Goal: Task Accomplishment & Management: Manage account settings

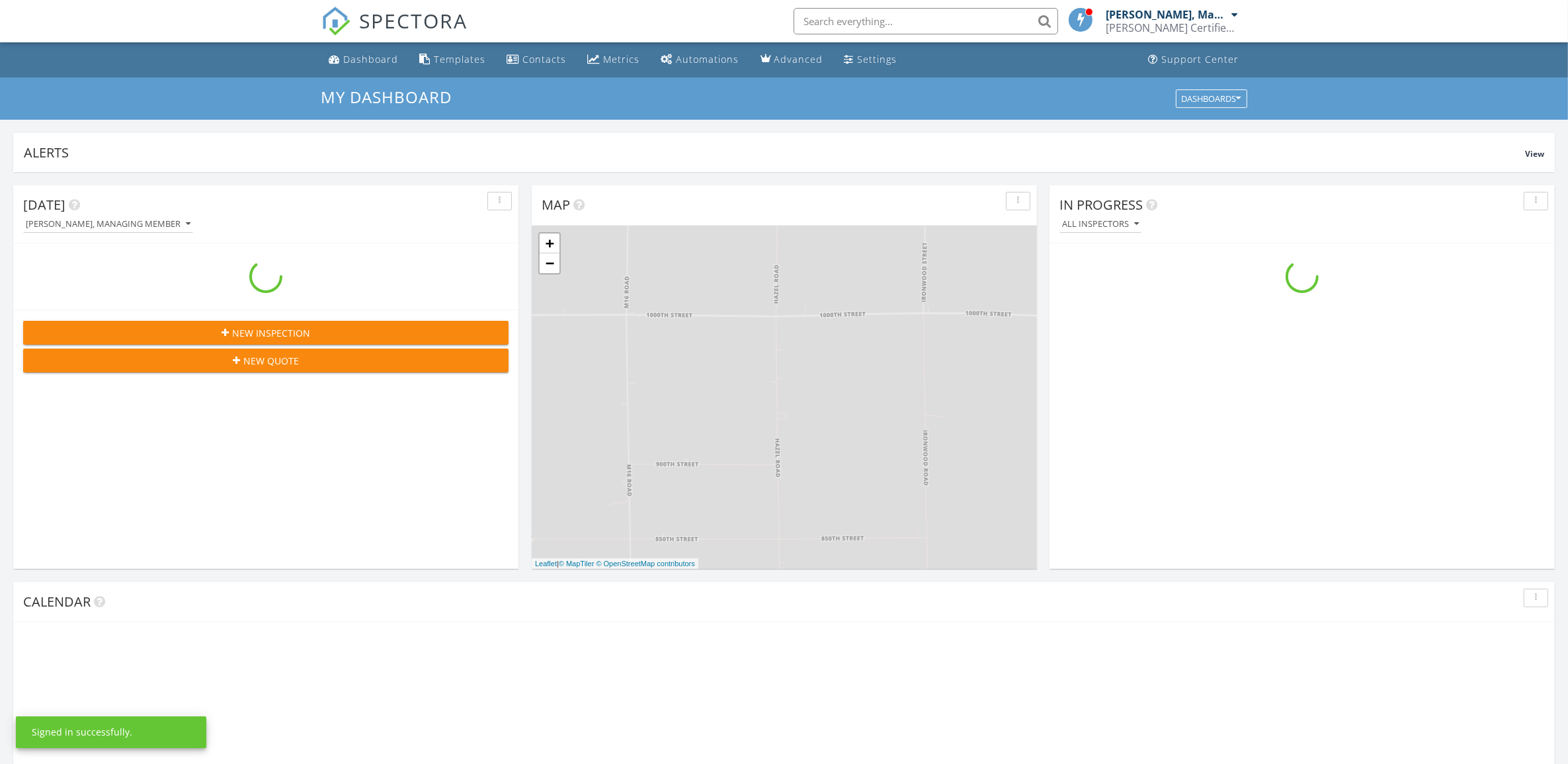
scroll to position [1229, 1594]
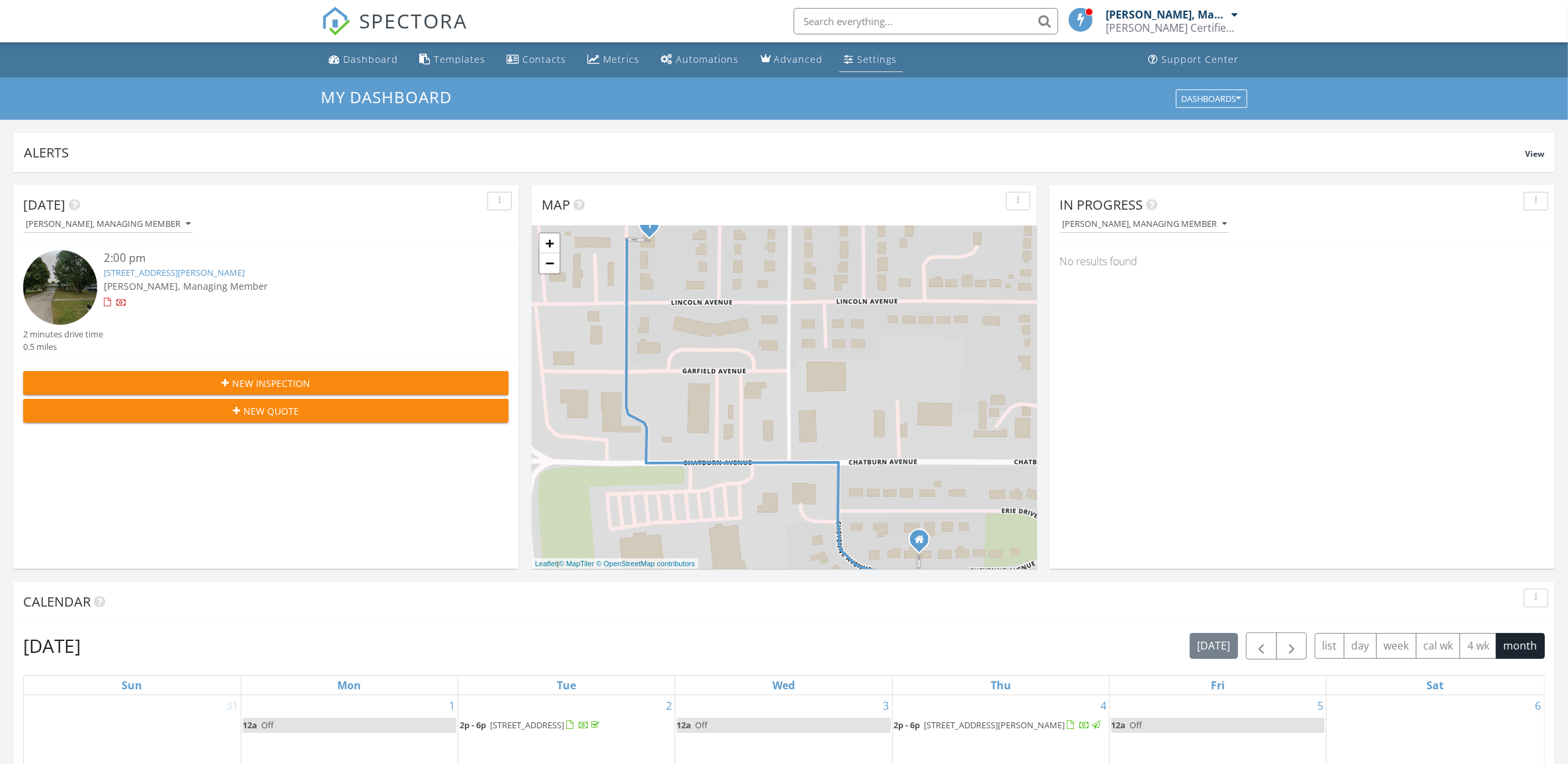
click at [865, 57] on div "Settings" at bounding box center [878, 59] width 40 height 13
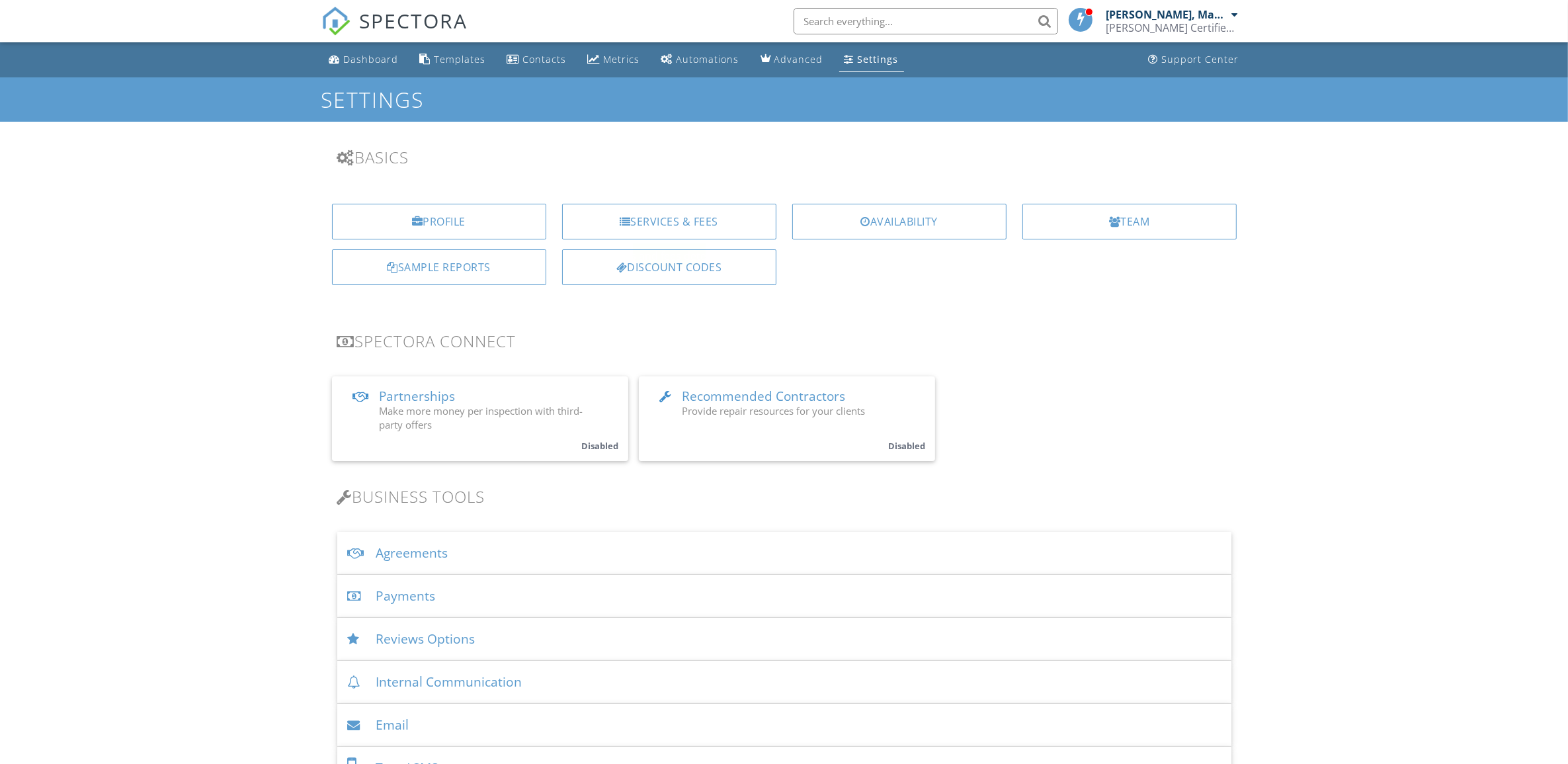
click at [676, 205] on div "Services & Fees" at bounding box center [669, 221] width 214 height 36
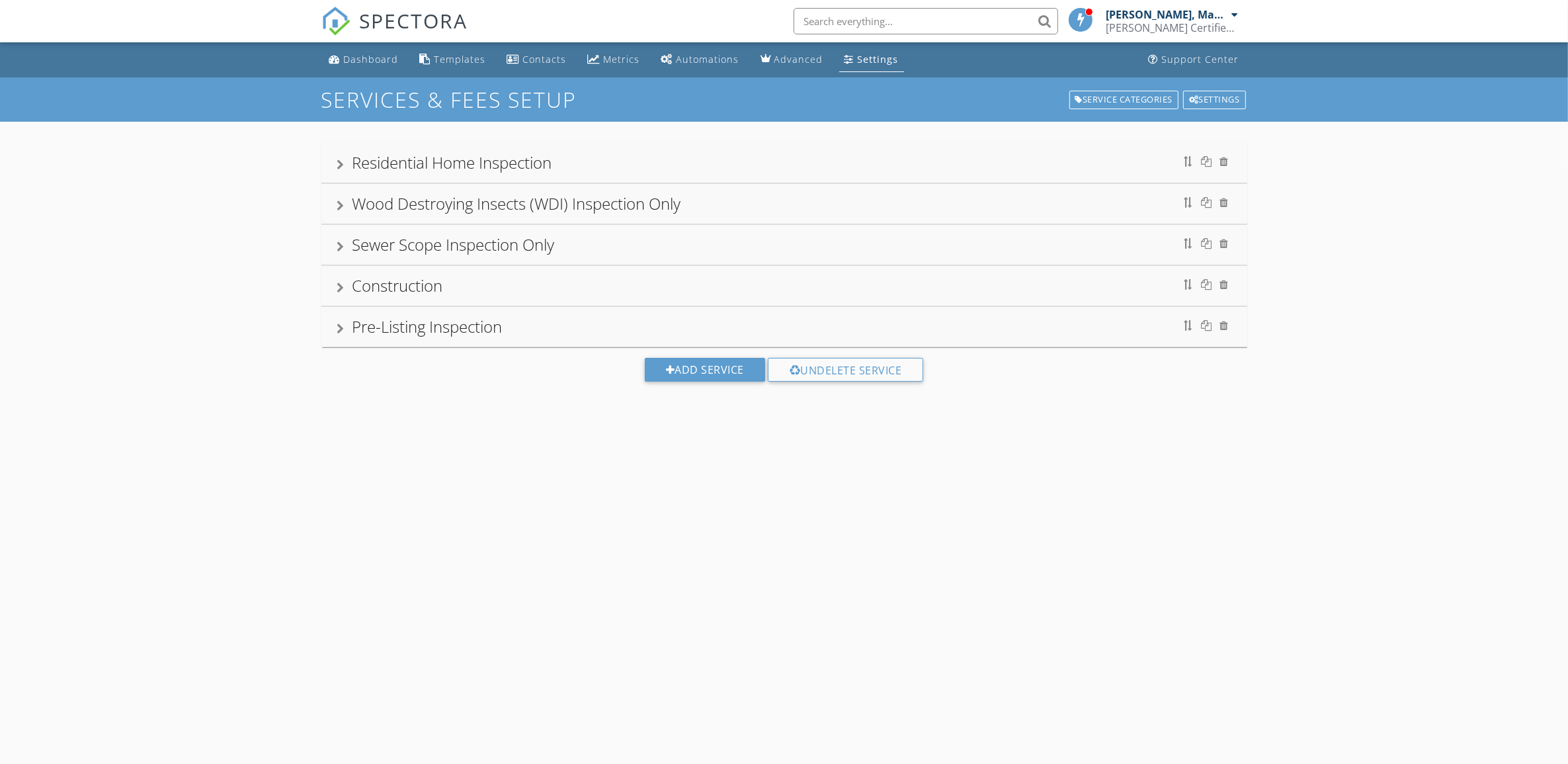
click at [338, 324] on div "Pre-Listing Inspection" at bounding box center [785, 326] width 894 height 23
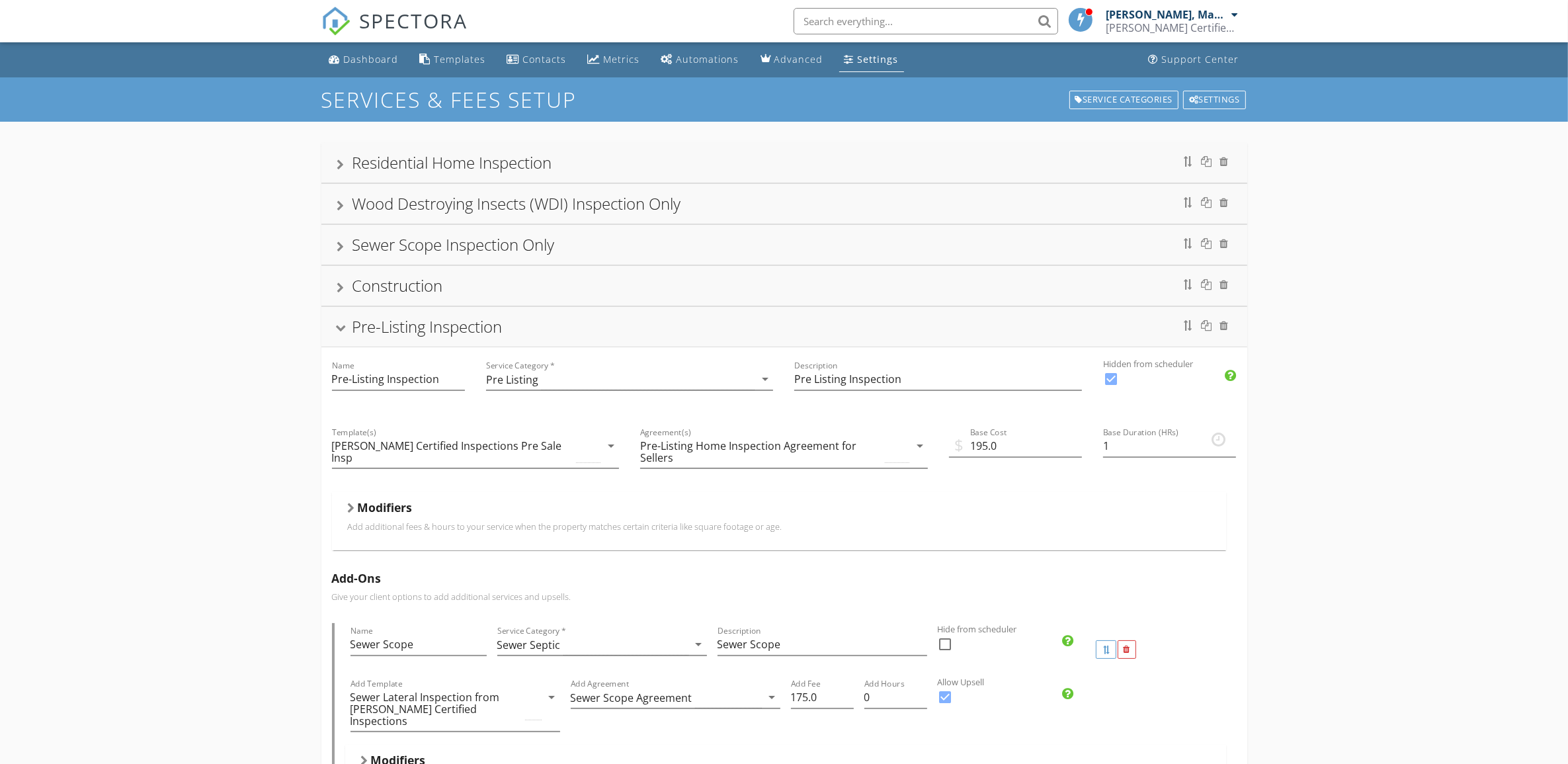
click at [870, 56] on div "Settings" at bounding box center [879, 59] width 41 height 13
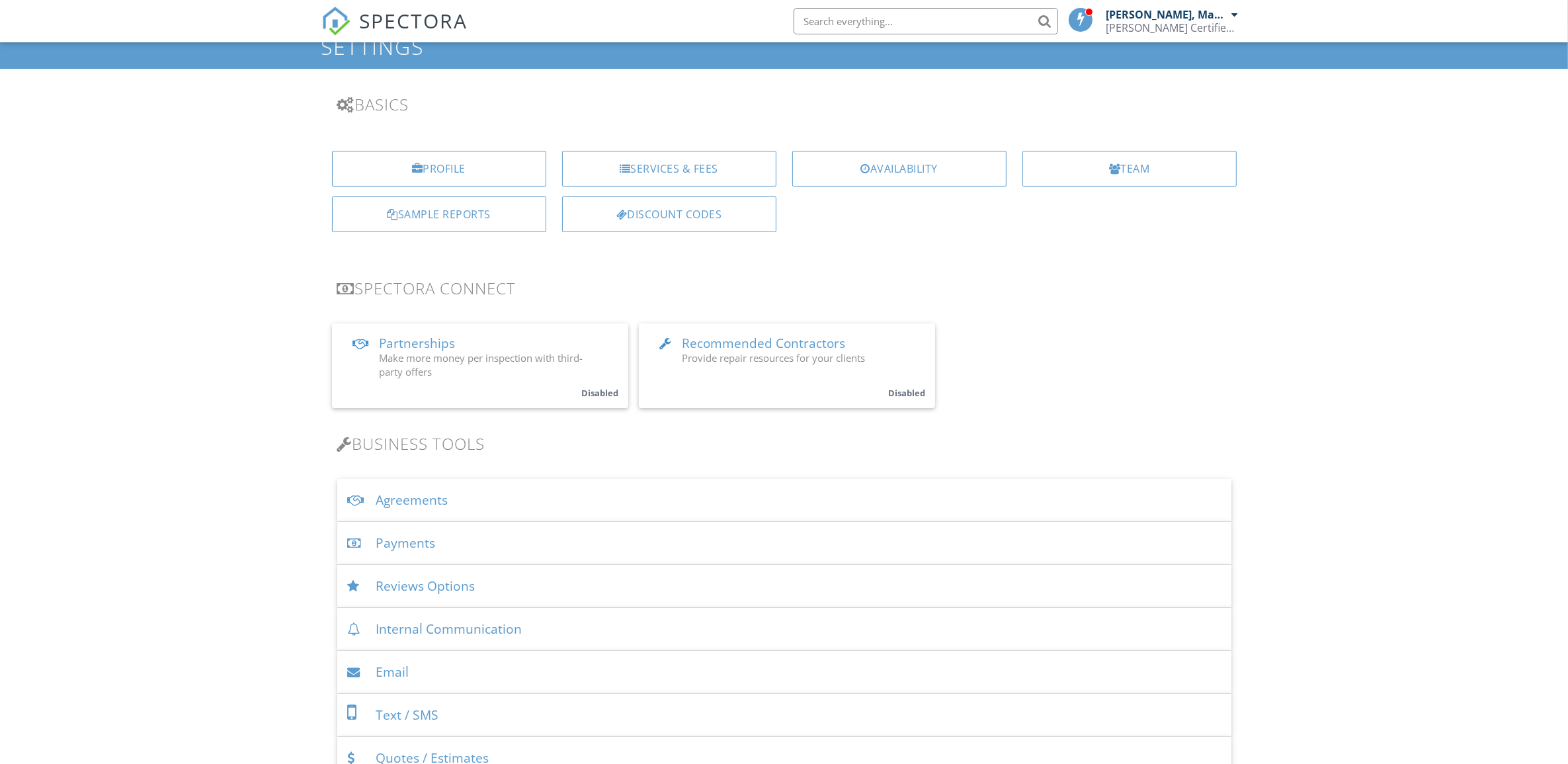
scroll to position [83, 0]
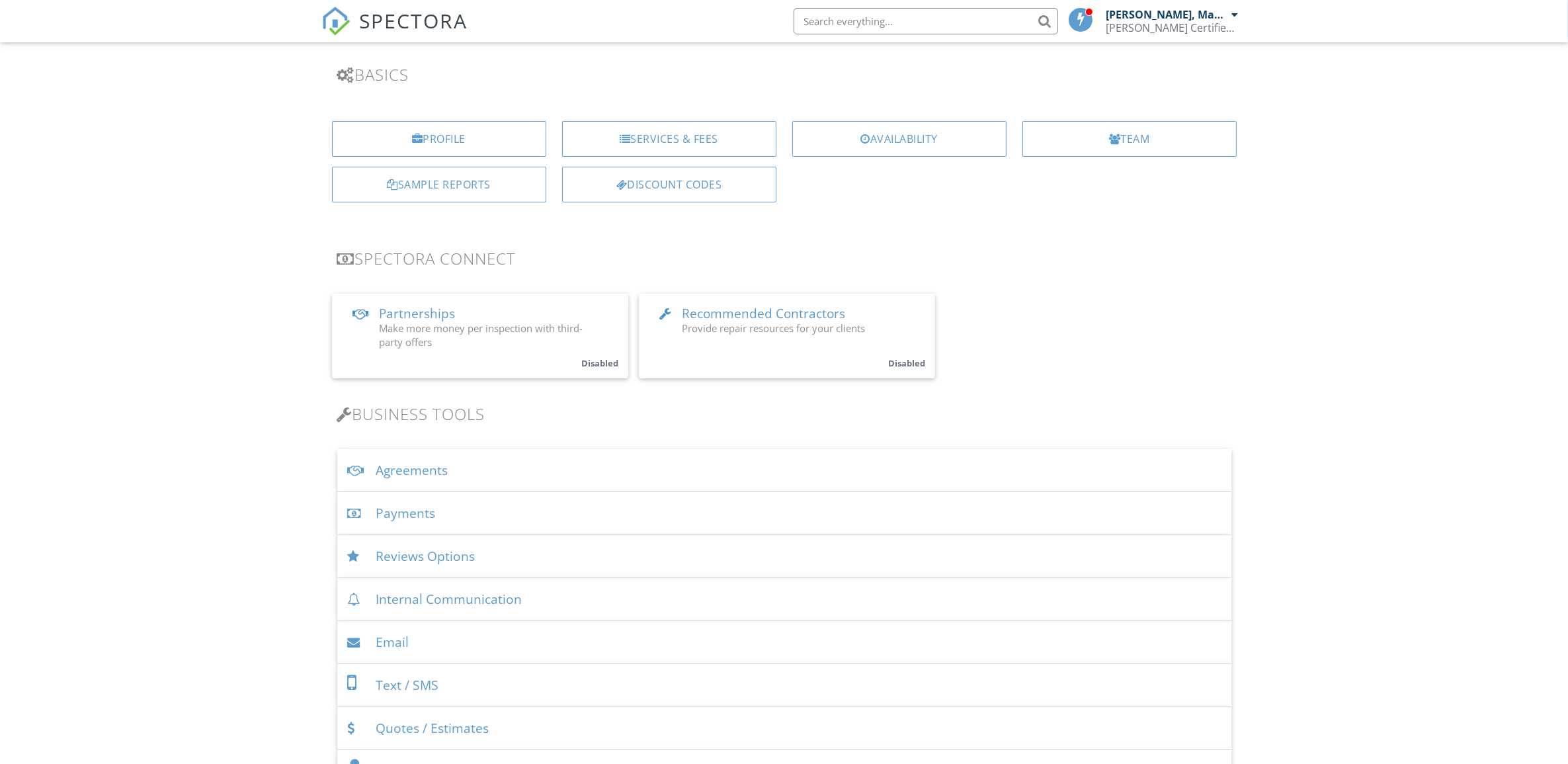
click at [402, 470] on div "Agreements" at bounding box center [785, 471] width 894 height 43
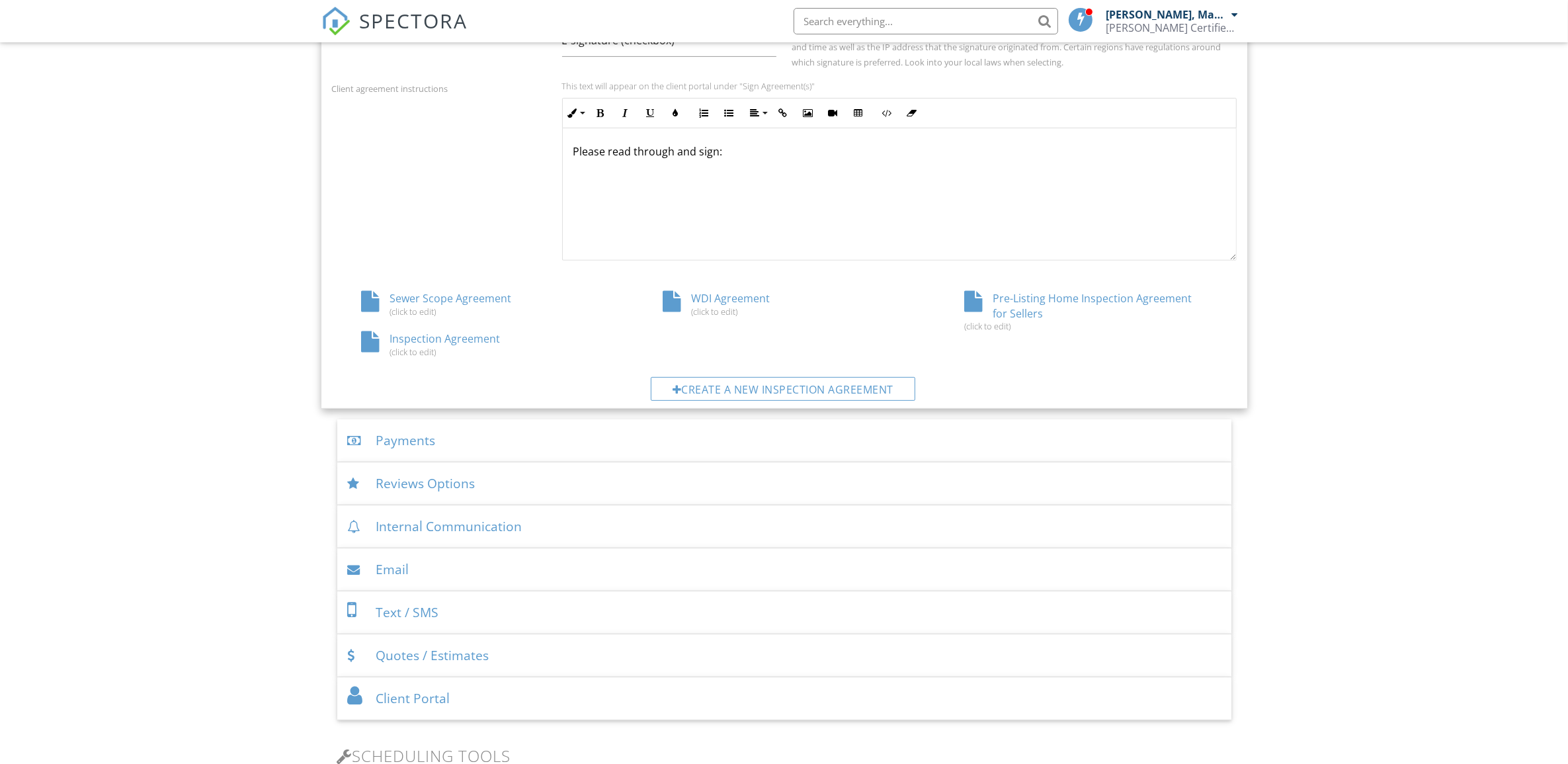
scroll to position [579, 0]
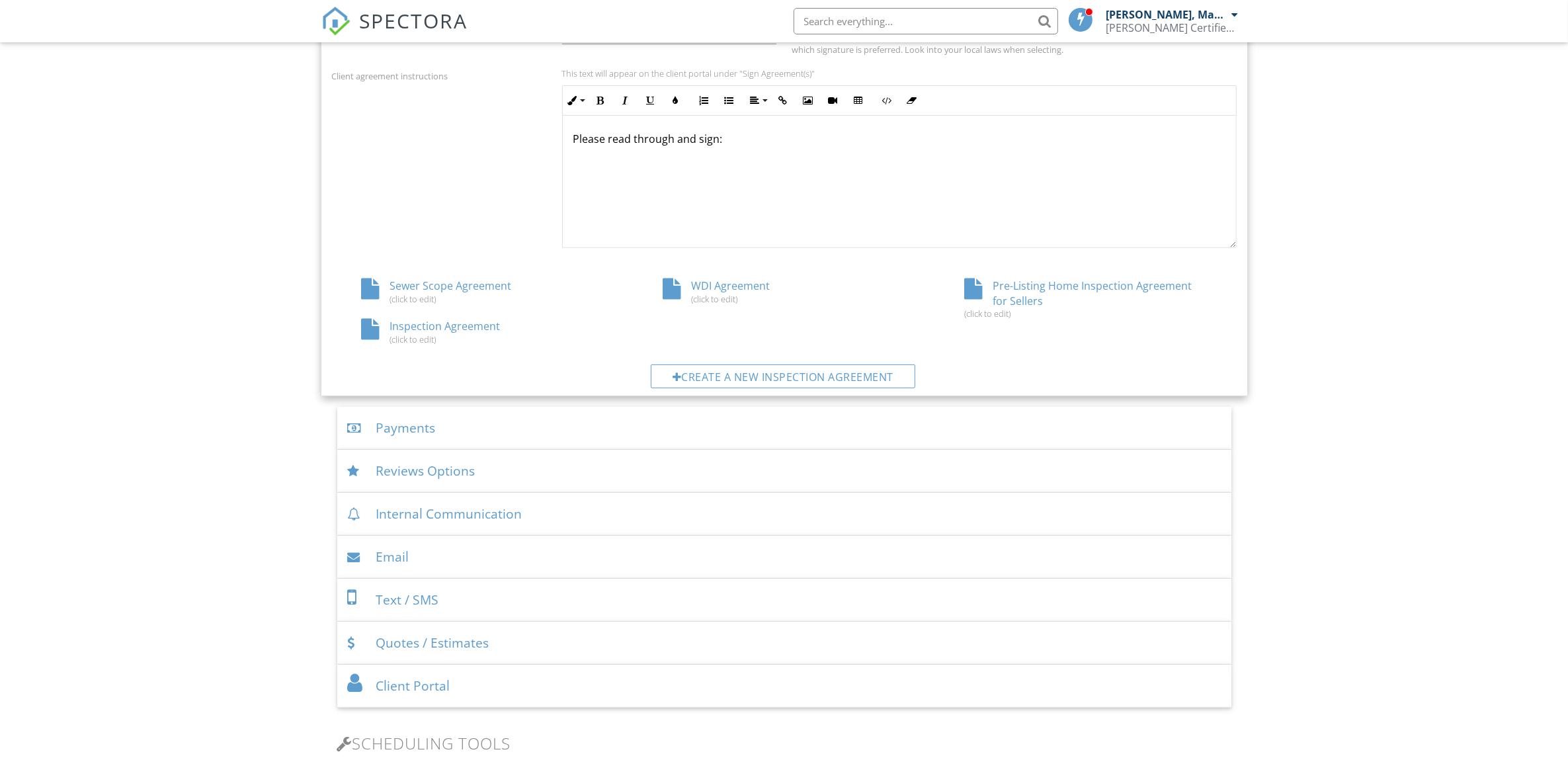
click at [993, 289] on div "Pre-Listing Home Inspection Agreement for Sellers (click to edit)" at bounding box center [1086, 298] width 302 height 41
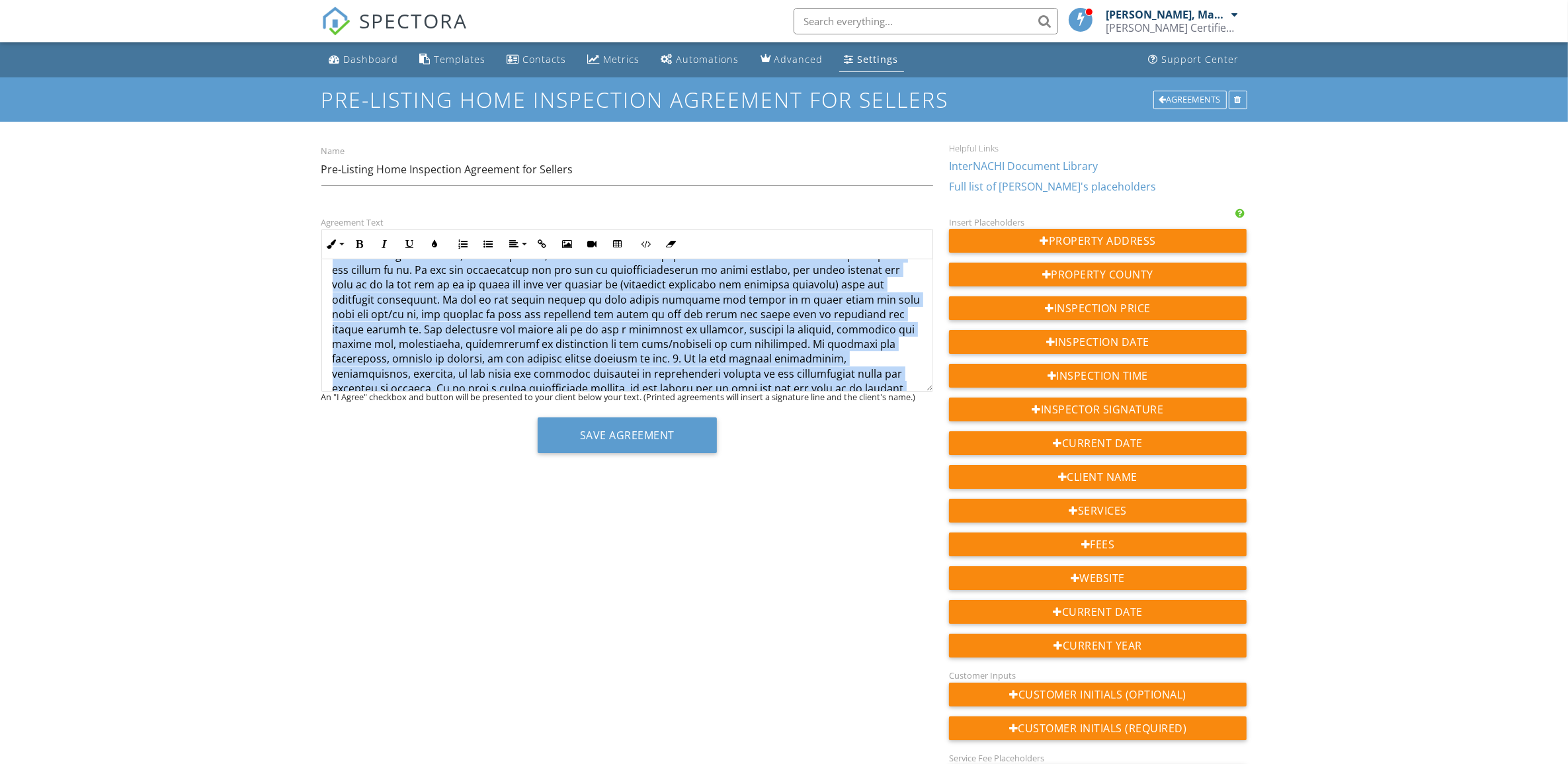
scroll to position [793, 0]
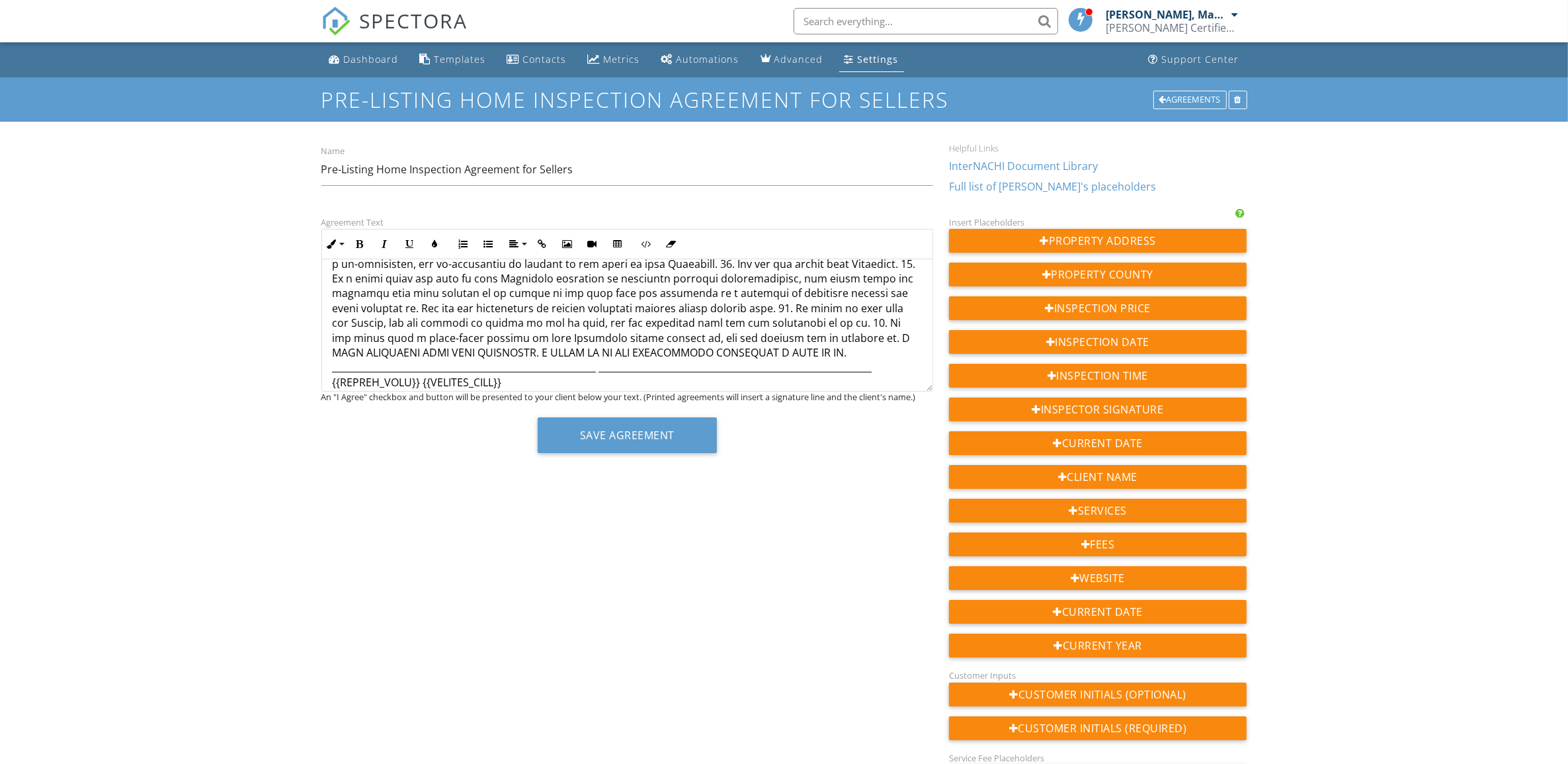
drag, startPoint x: 333, startPoint y: 328, endPoint x: 928, endPoint y: 540, distance: 631.6
click at [928, 540] on div "Agreement Text Inline Style XLarge Large Normal Small Light Small/Light Bold It…" at bounding box center [784, 721] width 942 height 1015
copy span "This is an Agreement between you, the undersigned Client, and us, the Inspector…"
click at [367, 53] on div "Dashboard" at bounding box center [371, 59] width 55 height 13
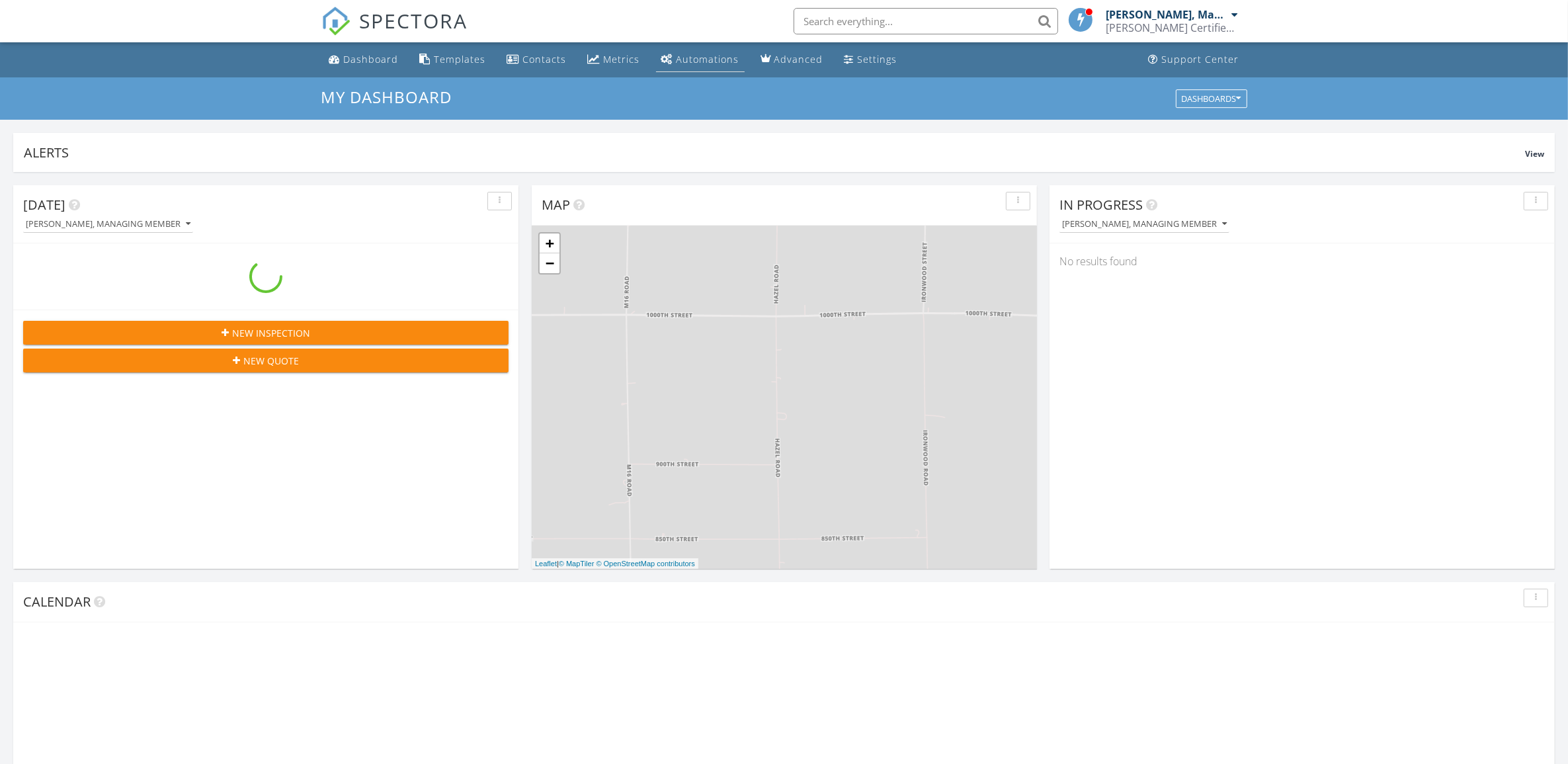
scroll to position [1229, 1594]
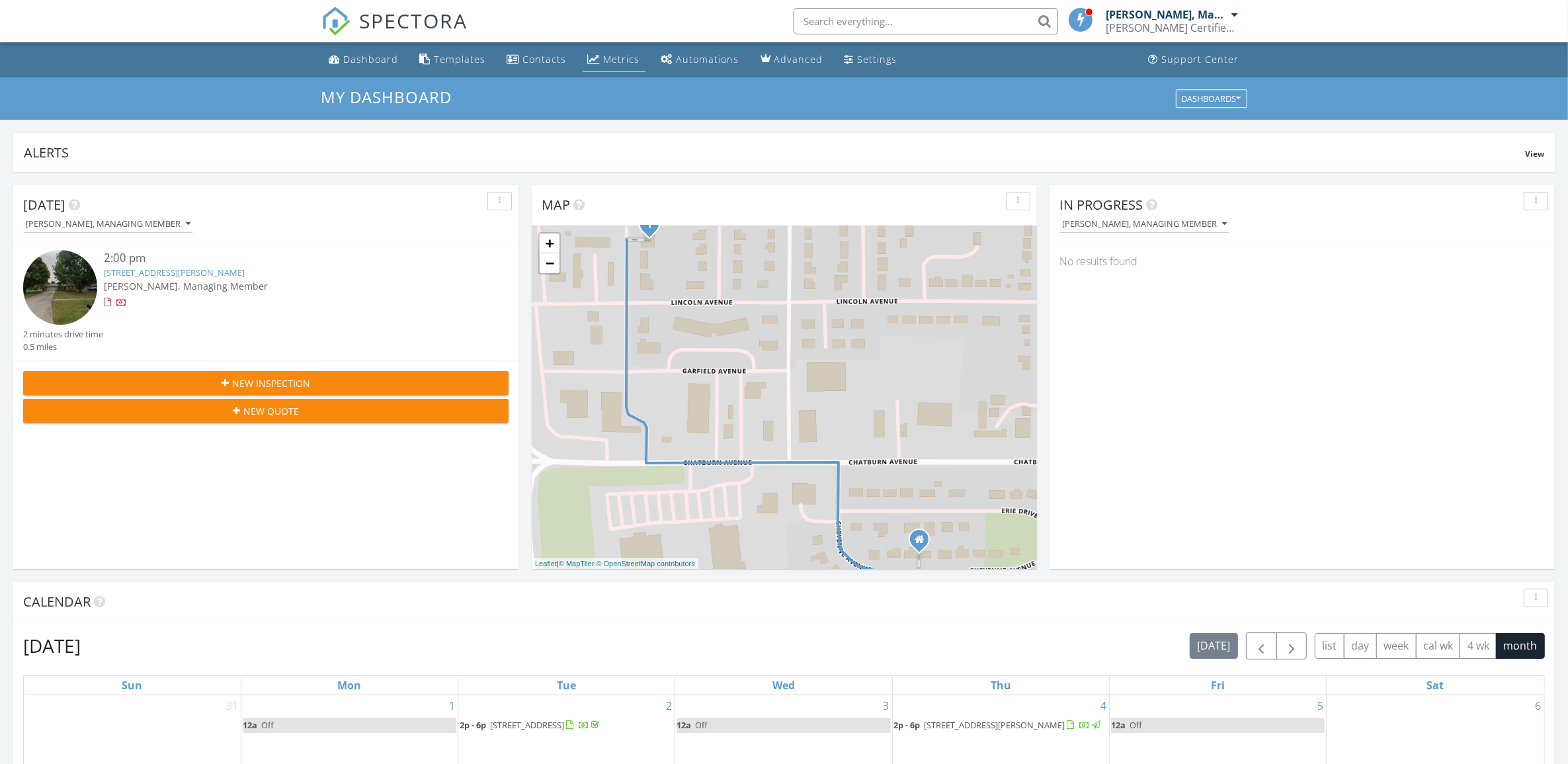
click at [604, 61] on div "Metrics" at bounding box center [622, 59] width 36 height 13
